Goal: Task Accomplishment & Management: Use online tool/utility

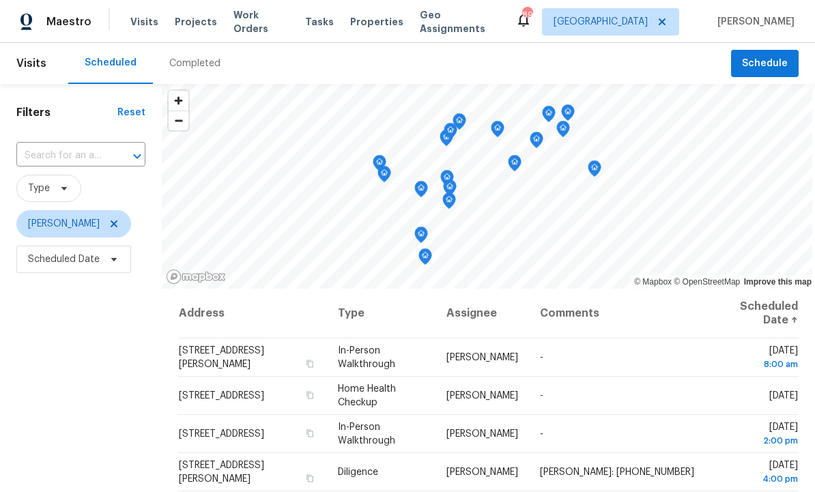
scroll to position [1, 0]
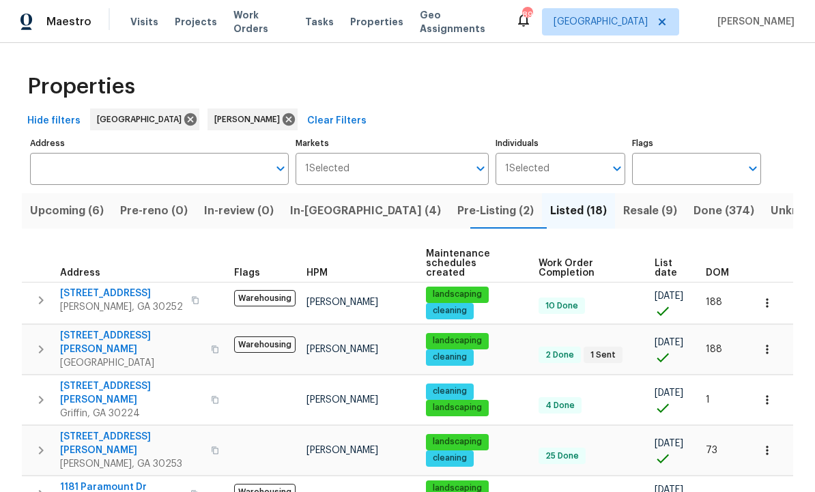
click at [332, 215] on span "In-reno (4)" at bounding box center [365, 210] width 151 height 19
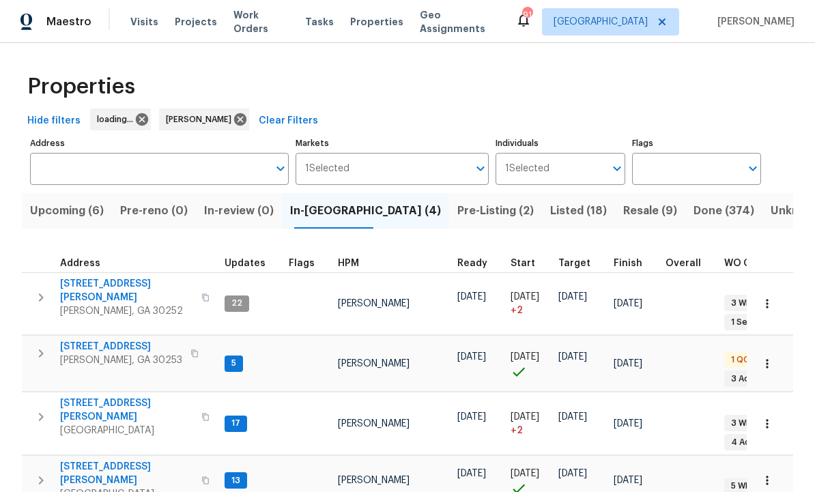
click at [106, 424] on span "[GEOGRAPHIC_DATA]" at bounding box center [126, 431] width 133 height 14
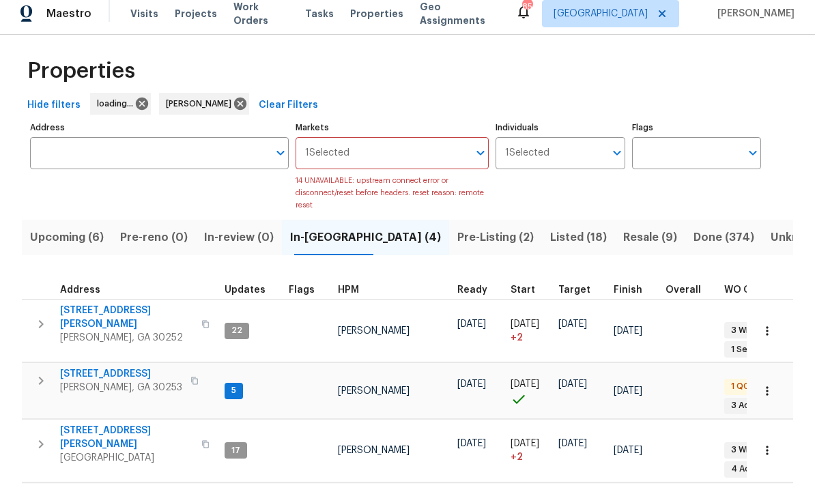
scroll to position [46, 0]
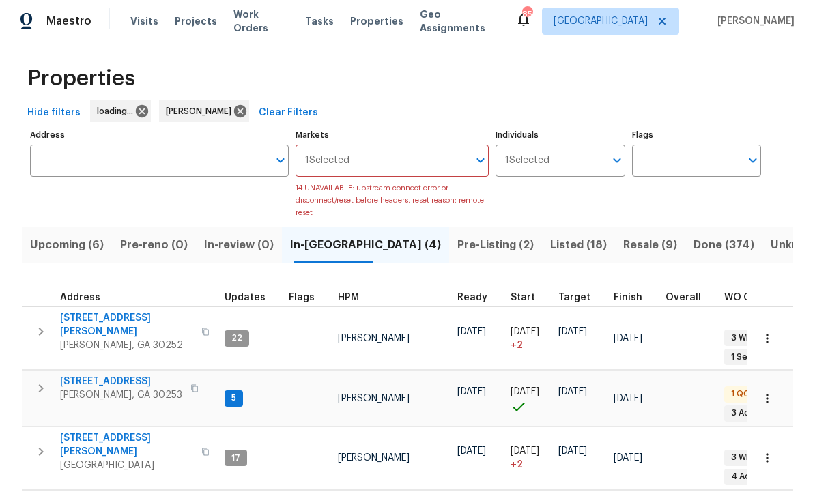
click at [106, 375] on span "201 Autumn Lake Way" at bounding box center [121, 382] width 122 height 14
click at [781, 324] on button "button" at bounding box center [767, 339] width 30 height 30
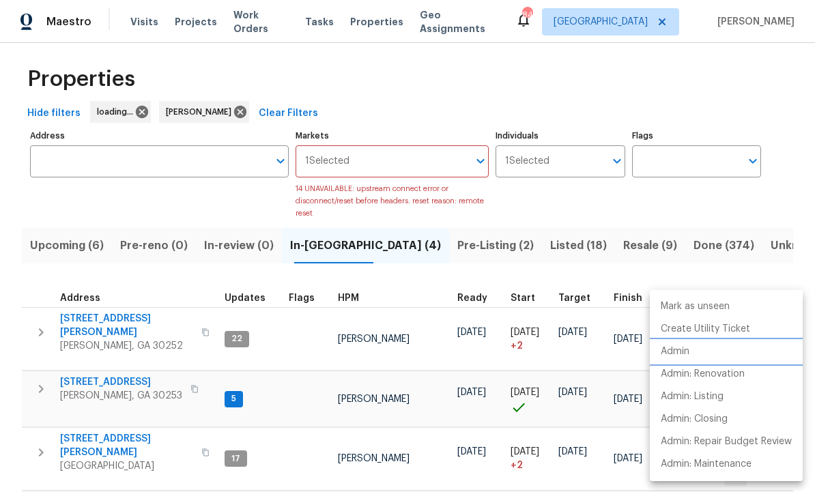
click at [696, 352] on li "Admin" at bounding box center [726, 352] width 153 height 23
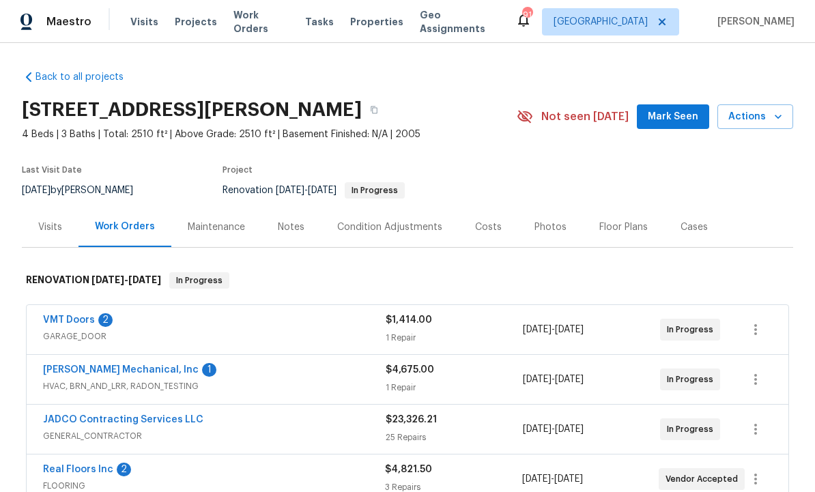
click at [96, 315] on div "VMT Doors 2" at bounding box center [214, 321] width 343 height 16
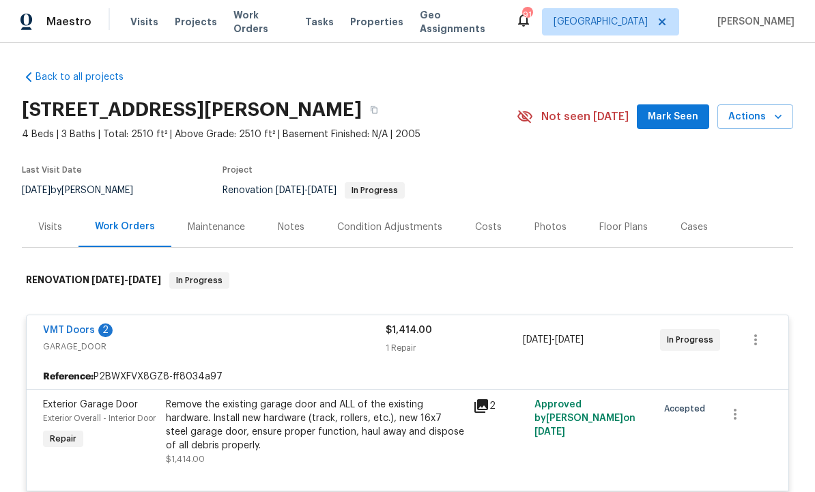
click at [94, 325] on div "VMT Doors 2" at bounding box center [214, 332] width 343 height 16
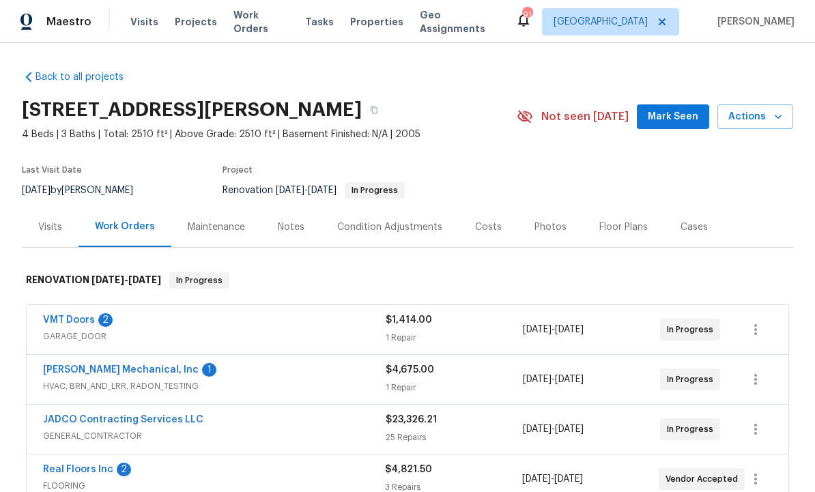
click at [72, 320] on link "VMT Doors" at bounding box center [69, 320] width 52 height 10
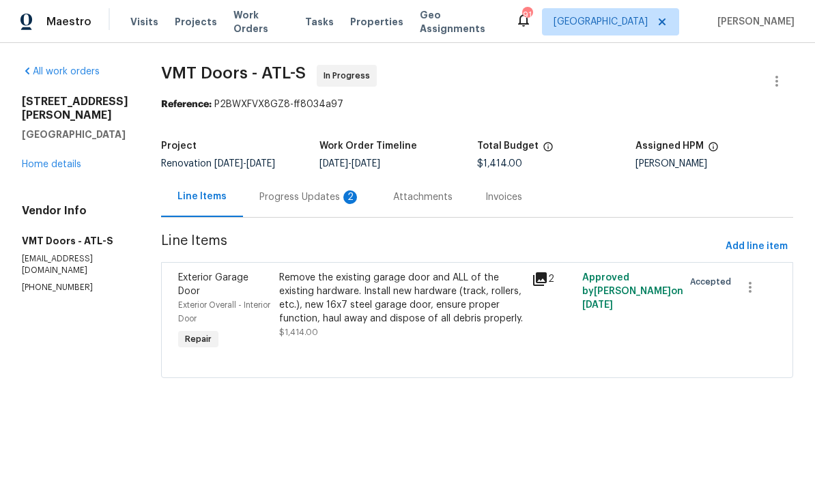
click at [323, 196] on div "Progress Updates 2" at bounding box center [309, 197] width 101 height 14
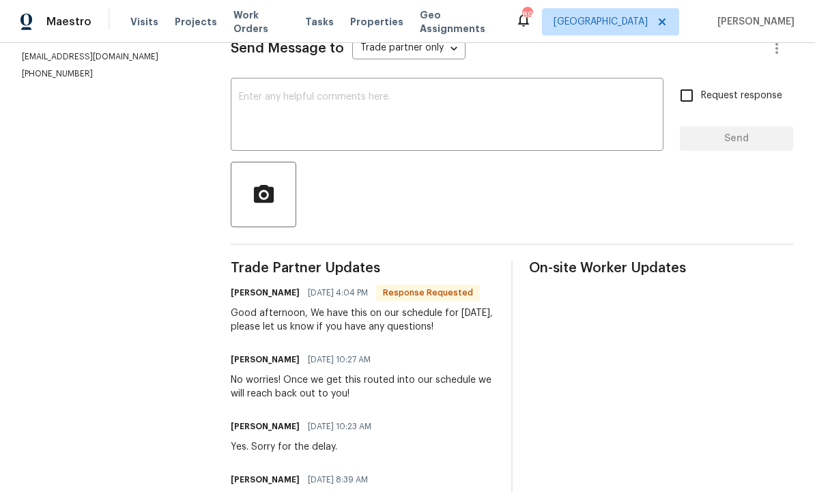
scroll to position [204, 0]
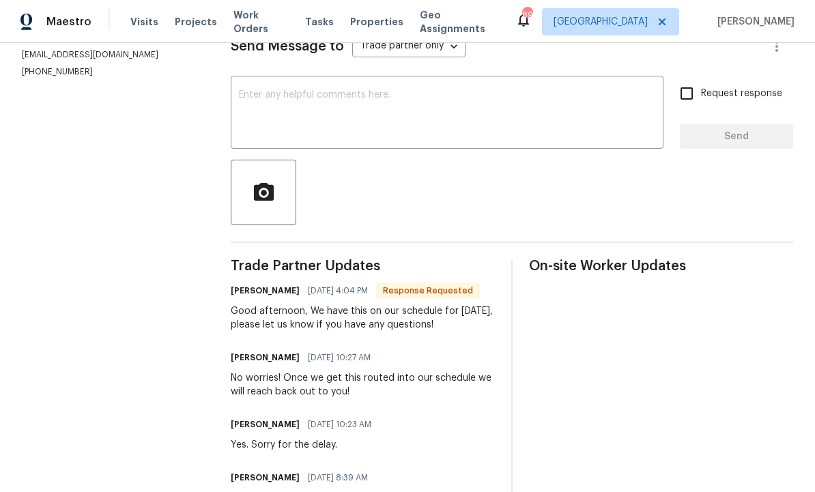
click at [375, 119] on textarea at bounding box center [447, 114] width 416 height 48
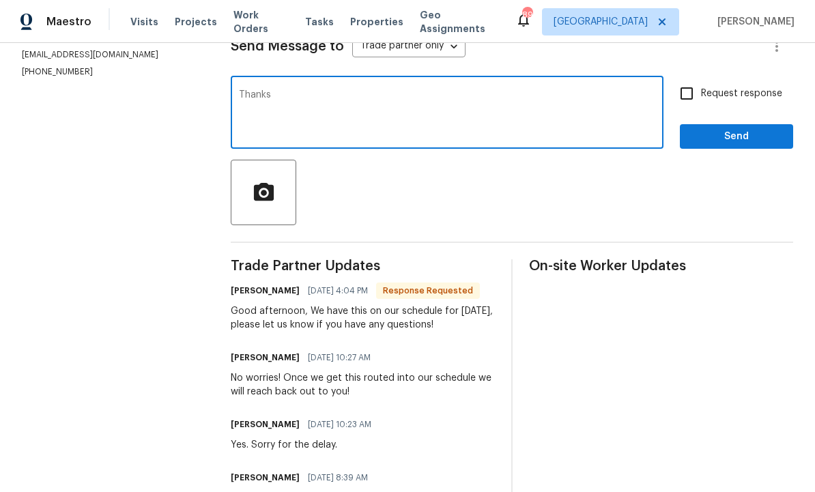
type textarea "Thanks"
click at [728, 145] on span "Send" at bounding box center [736, 136] width 91 height 17
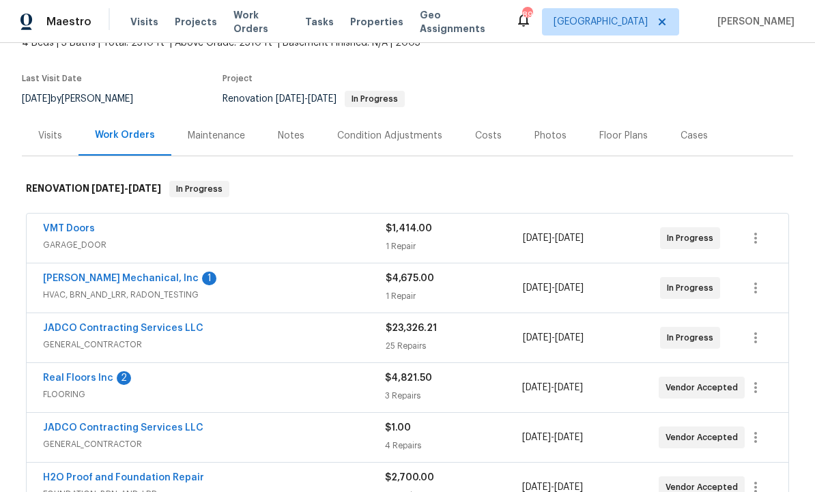
scroll to position [99, 0]
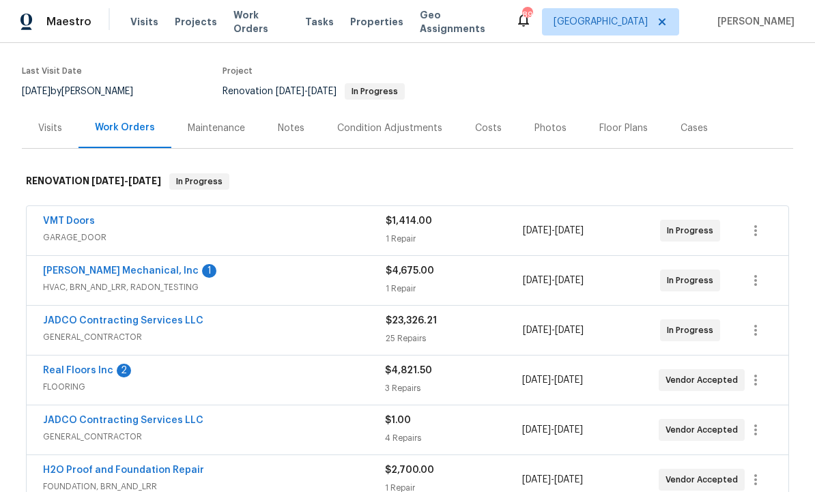
click at [141, 273] on link "[PERSON_NAME] Mechanical, Inc" at bounding box center [121, 271] width 156 height 10
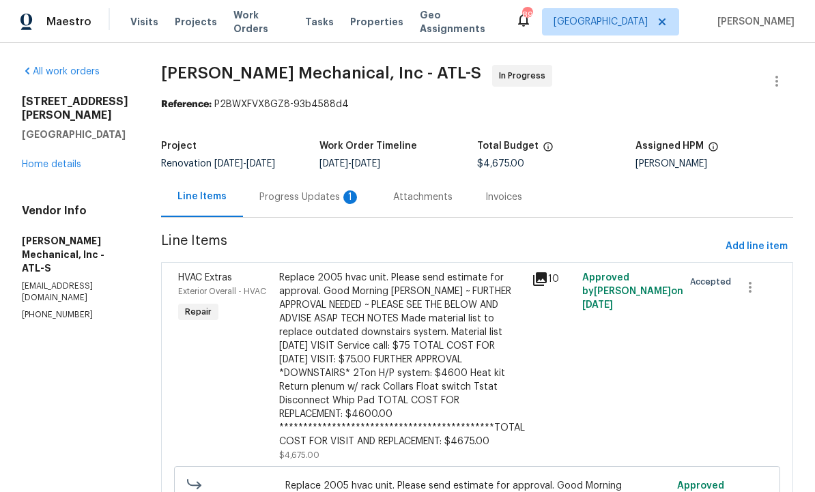
click at [330, 204] on div "Progress Updates 1" at bounding box center [309, 197] width 101 height 14
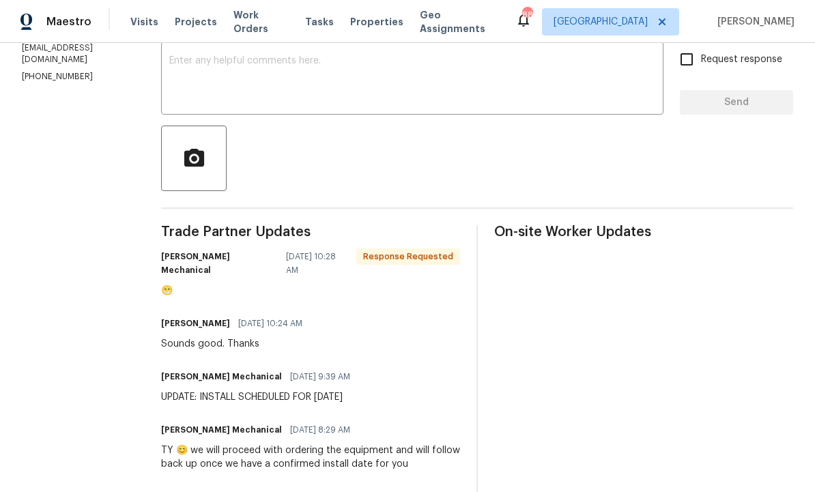
scroll to position [238, 0]
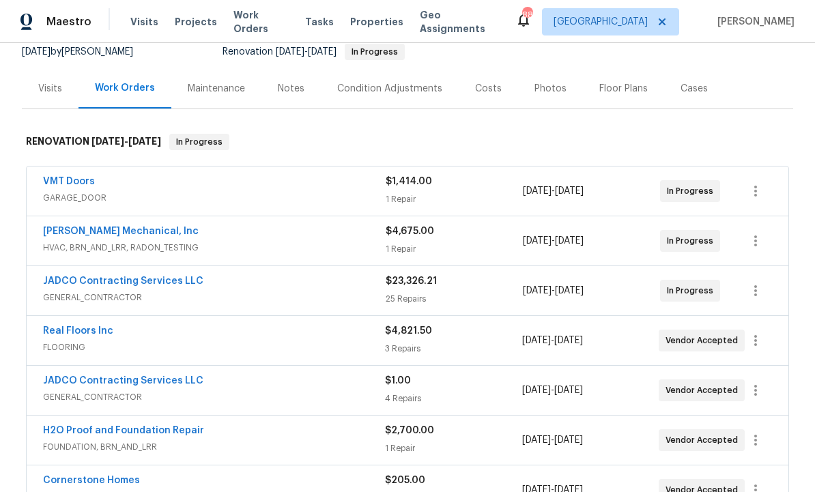
scroll to position [142, 0]
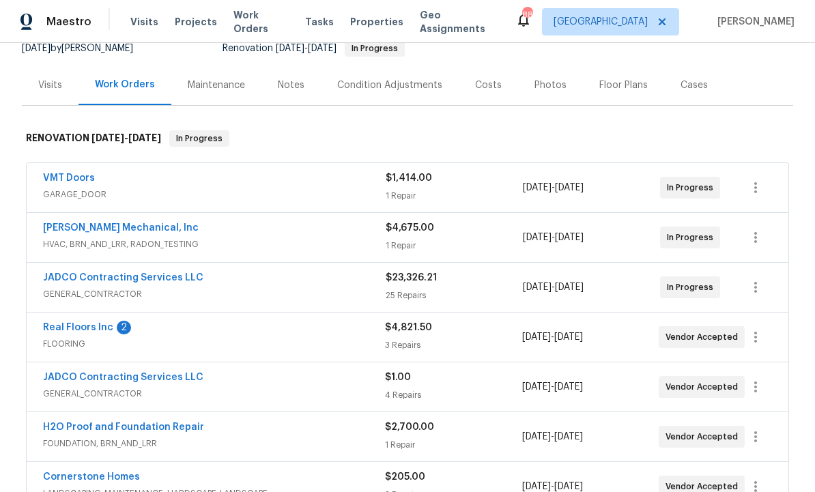
click at [89, 324] on link "Real Floors Inc" at bounding box center [78, 328] width 70 height 10
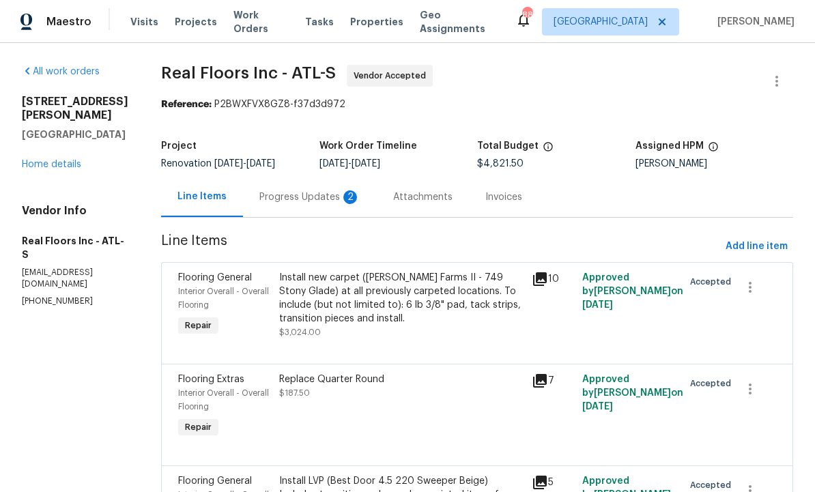
click at [310, 208] on div "Progress Updates 2" at bounding box center [310, 197] width 134 height 40
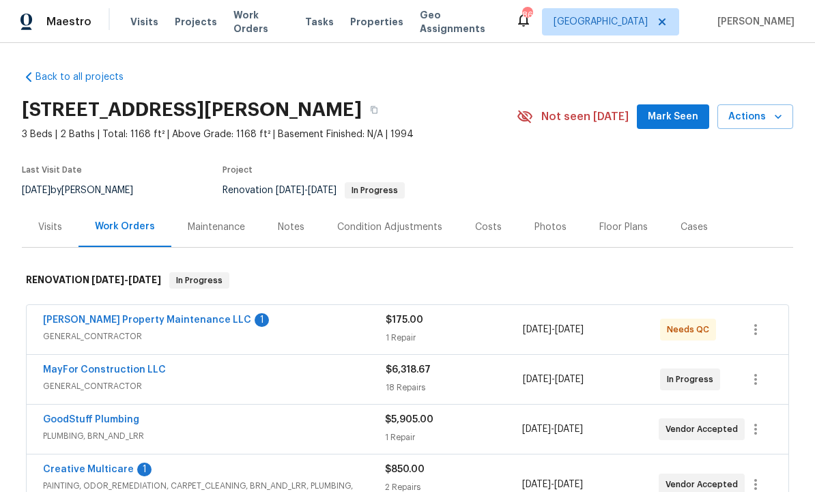
click at [155, 321] on link "Glen Property Maintenance LLC" at bounding box center [147, 320] width 208 height 10
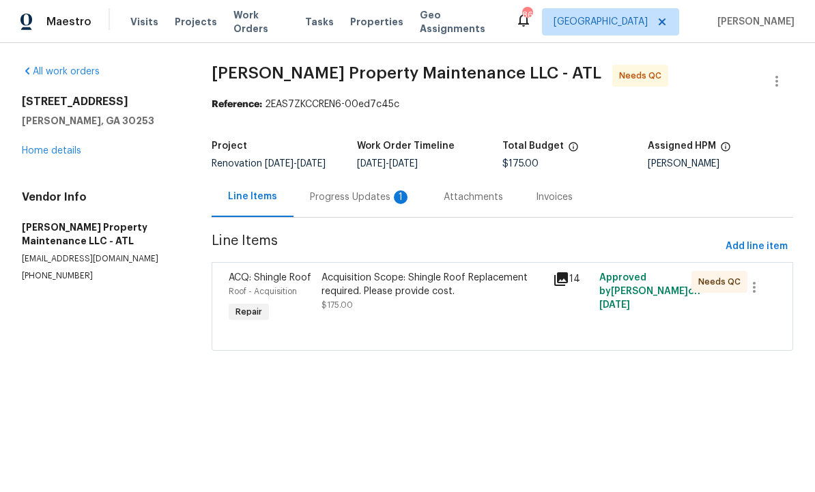
click at [364, 201] on div "Progress Updates 1" at bounding box center [360, 197] width 101 height 14
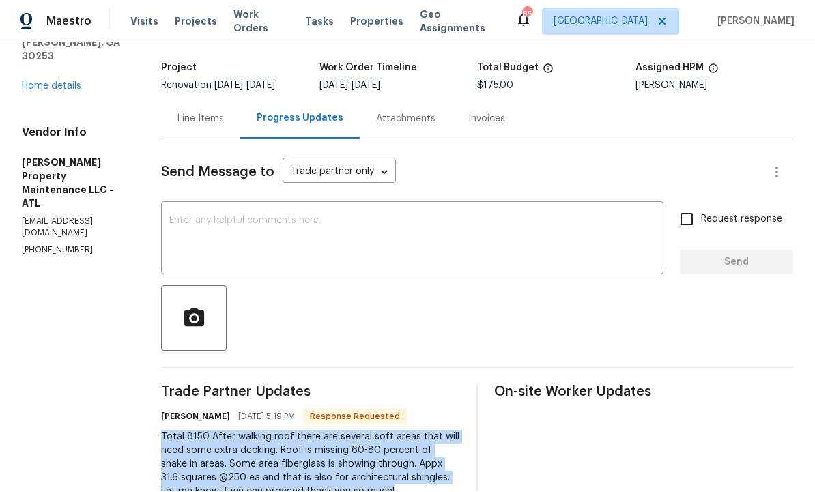
copy div "Total 8150 After walking roof there are several soft areas that will need some …"
click at [208, 115] on div "Line Items" at bounding box center [200, 120] width 46 height 14
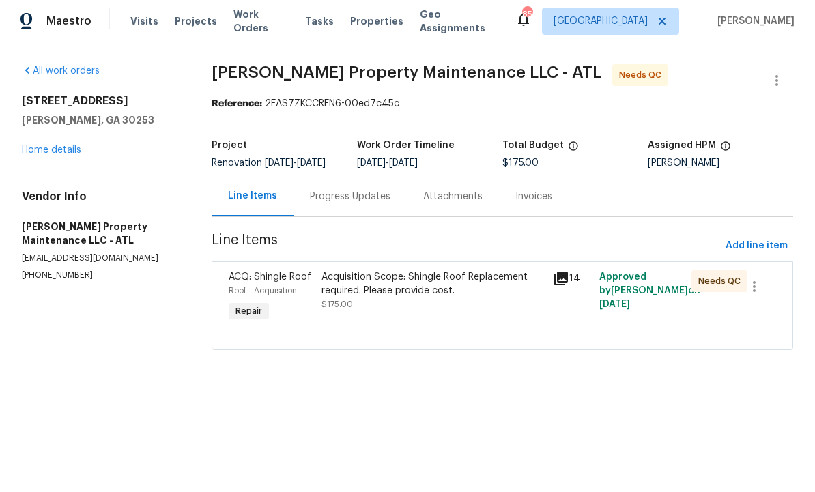
click at [361, 310] on div "Acquisition Scope: Shingle Roof Replacement required. Please provide cost. $175…" at bounding box center [432, 291] width 223 height 41
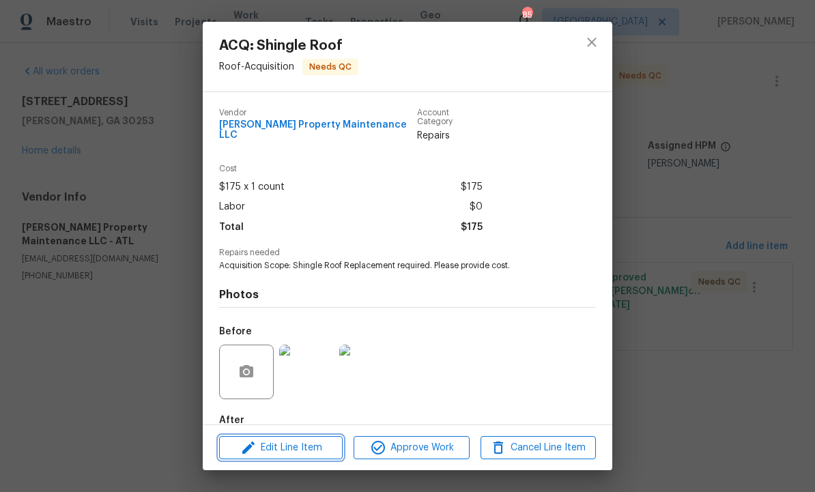
click at [300, 447] on span "Edit Line Item" at bounding box center [280, 448] width 115 height 17
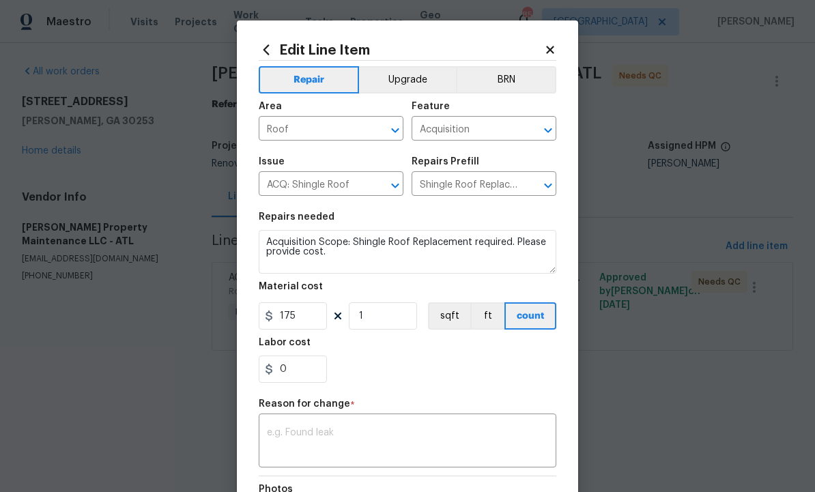
click at [342, 442] on textarea at bounding box center [407, 442] width 281 height 29
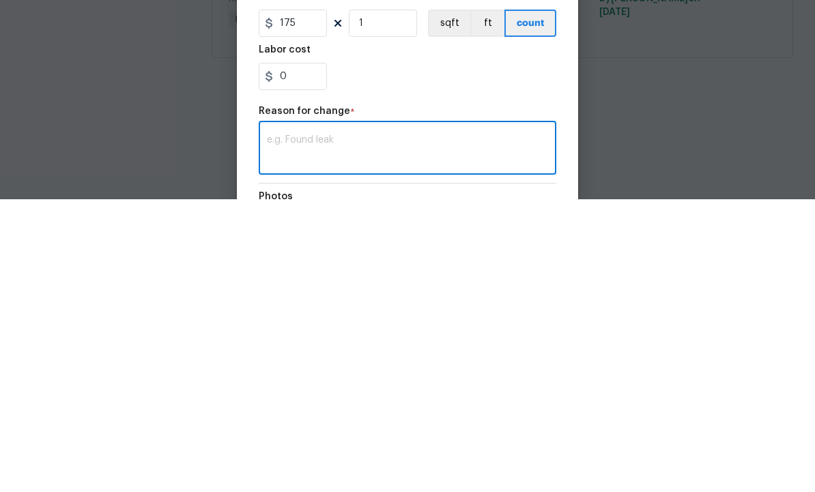
click at [341, 428] on textarea at bounding box center [407, 442] width 281 height 29
paste textarea "Total 8150 After walking roof there are several soft areas that will need some …"
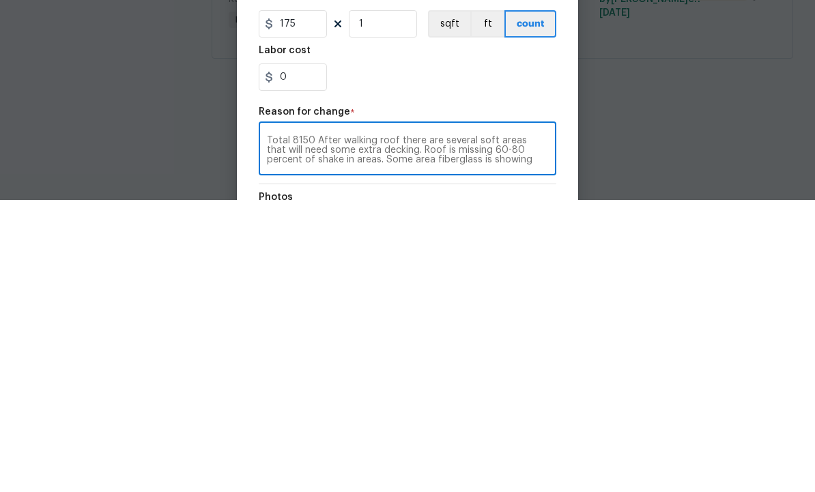
scroll to position [0, 0]
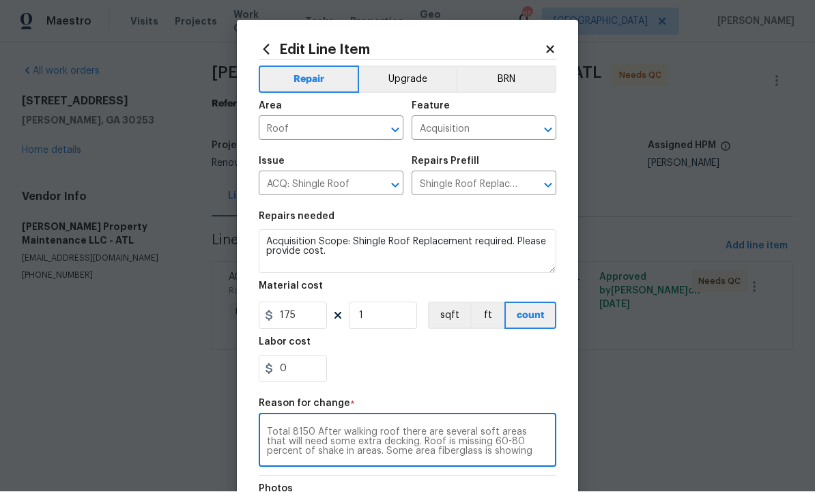
type textarea "Total 8150 After walking roof there are several soft areas that will need some …"
click at [304, 321] on input "175" at bounding box center [293, 315] width 68 height 27
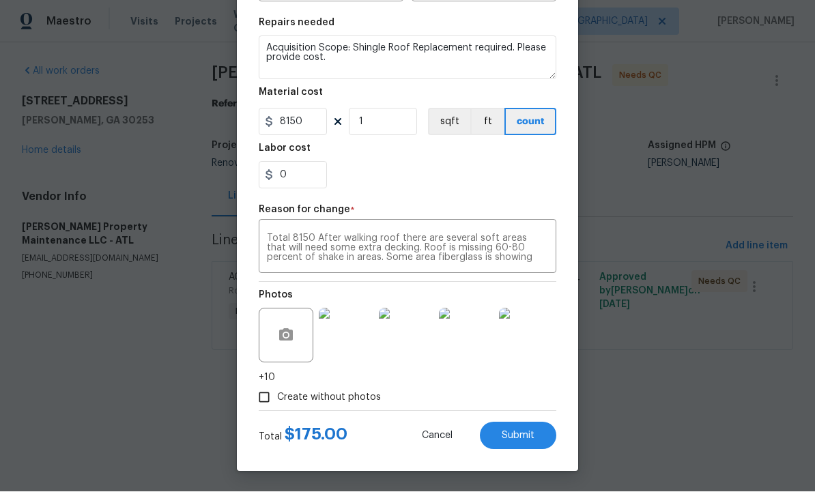
scroll to position [197, 0]
type input "8150"
click at [511, 431] on span "Submit" at bounding box center [518, 436] width 33 height 10
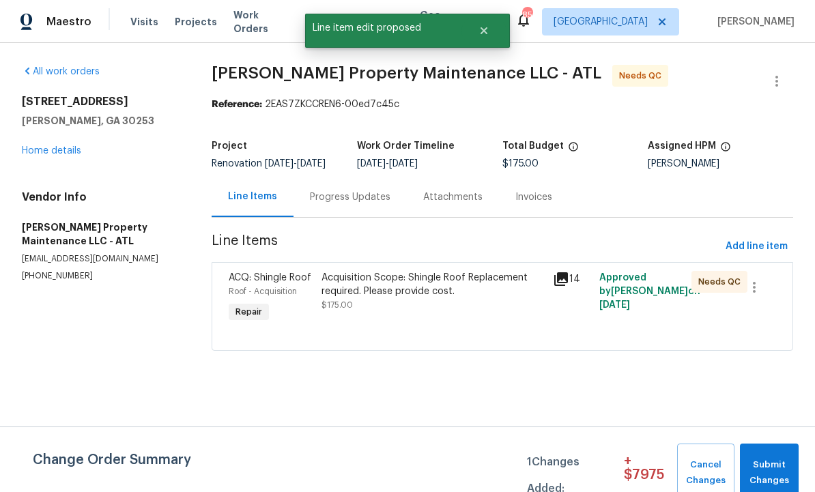
scroll to position [0, 0]
click at [775, 461] on span "Submit Changes" at bounding box center [769, 472] width 45 height 31
